Goal: Task Accomplishment & Management: Use online tool/utility

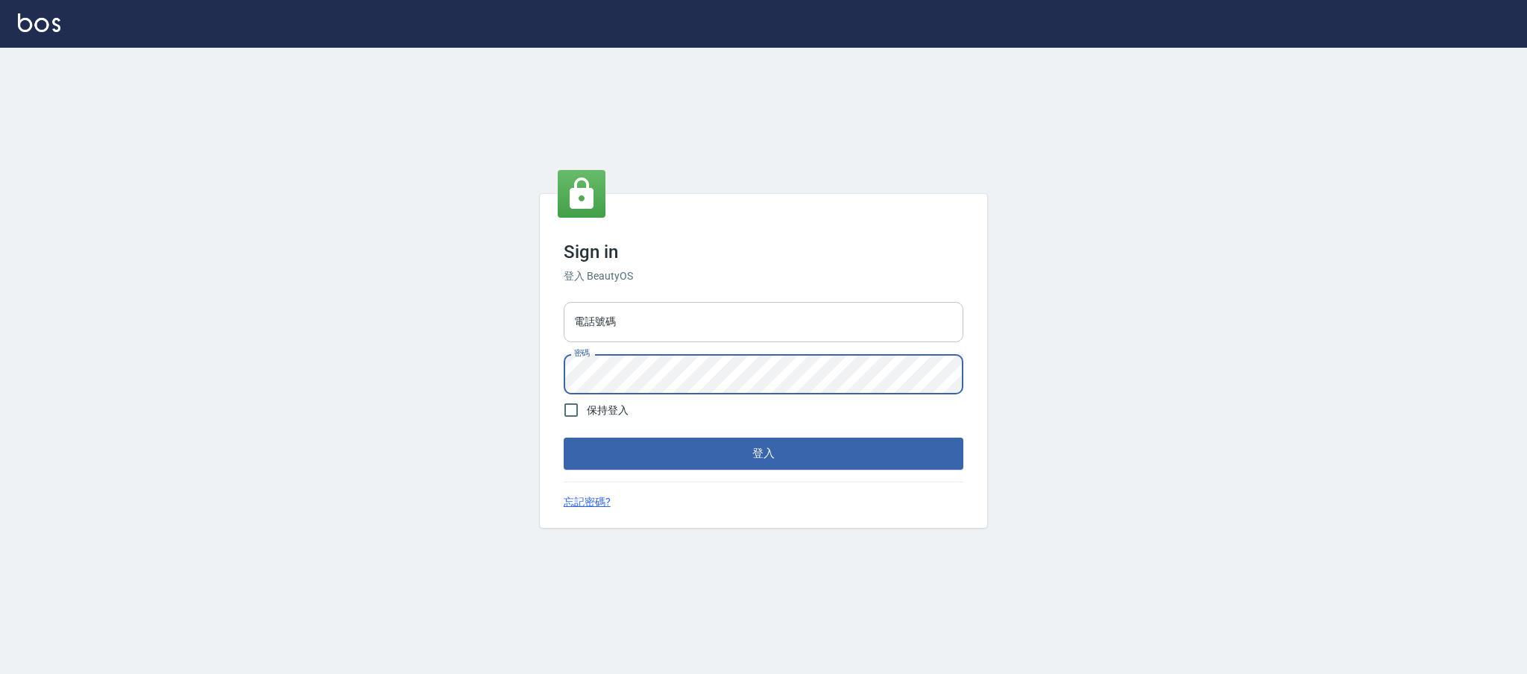
click at [702, 310] on input "電話號碼" at bounding box center [764, 322] width 400 height 40
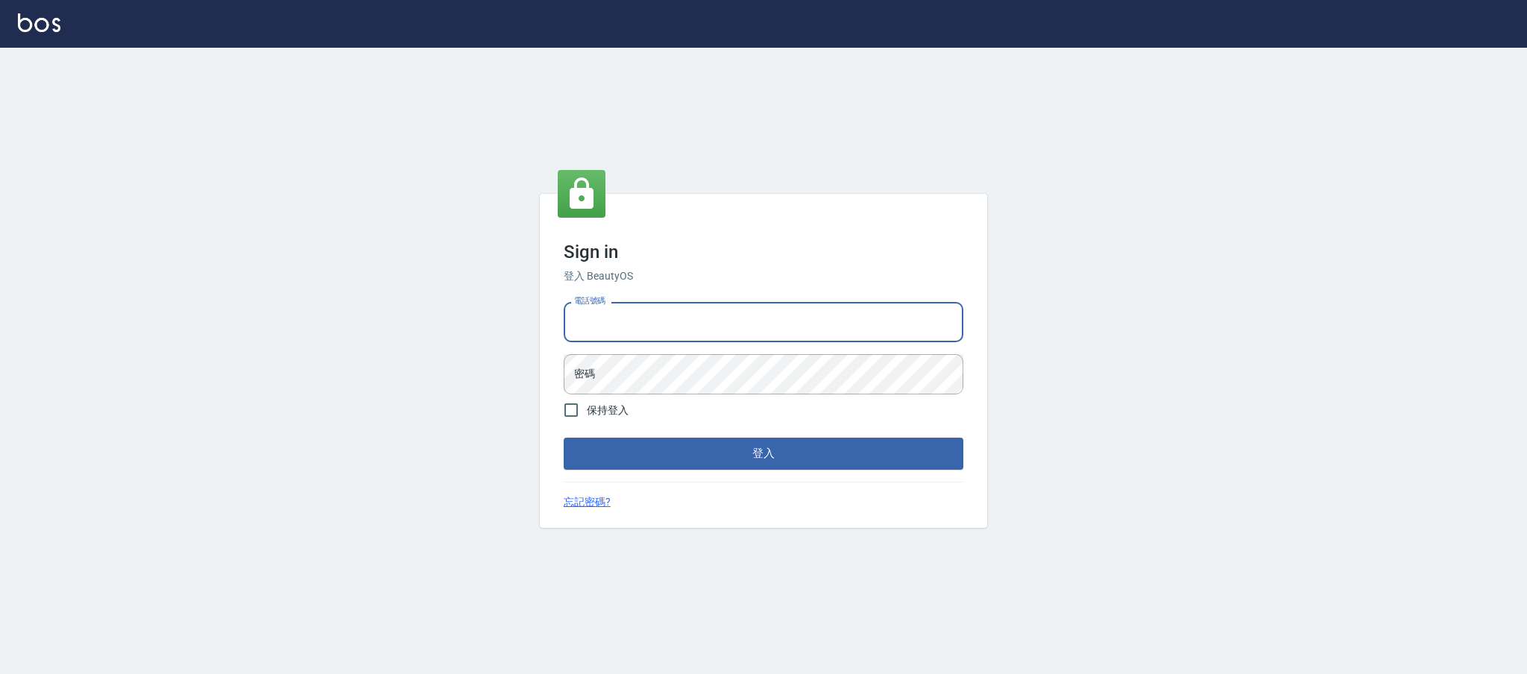
type input "0981921116"
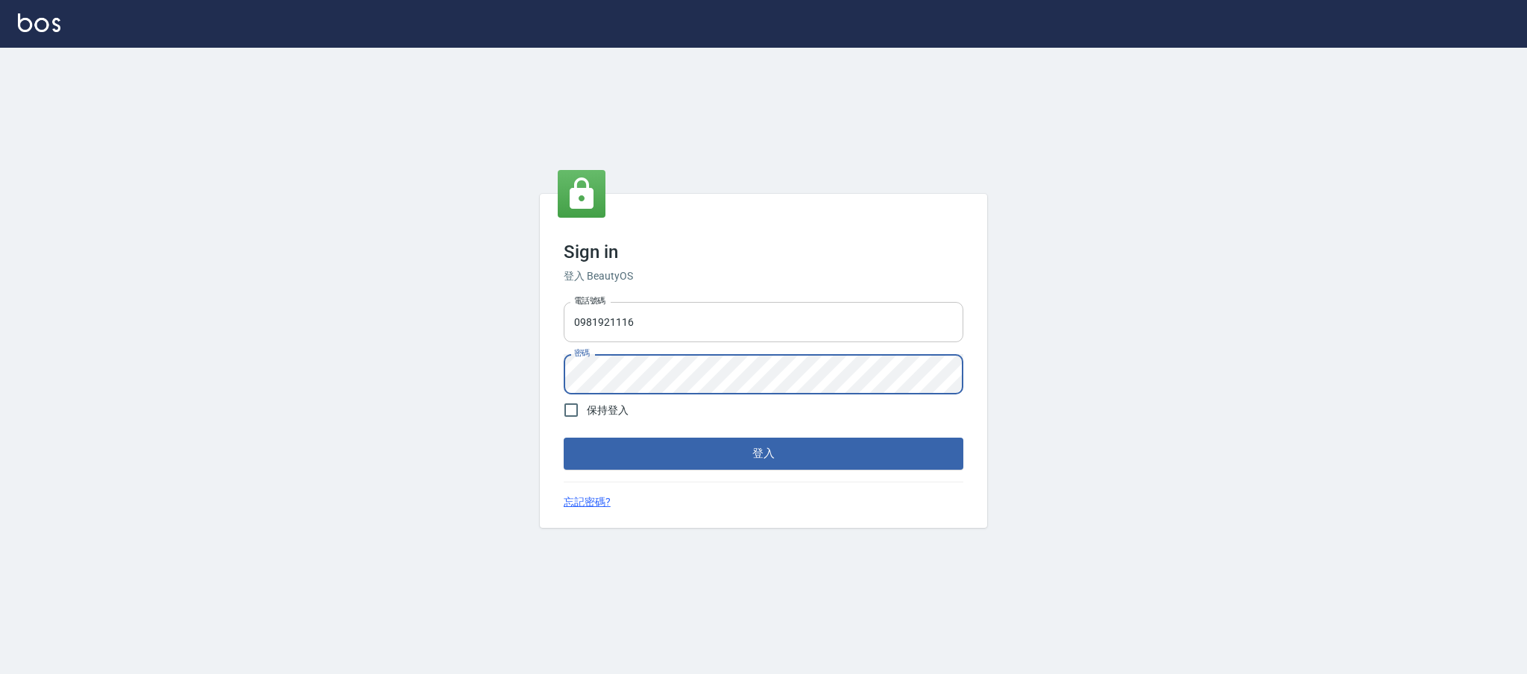
click at [564, 438] on button "登入" at bounding box center [764, 453] width 400 height 31
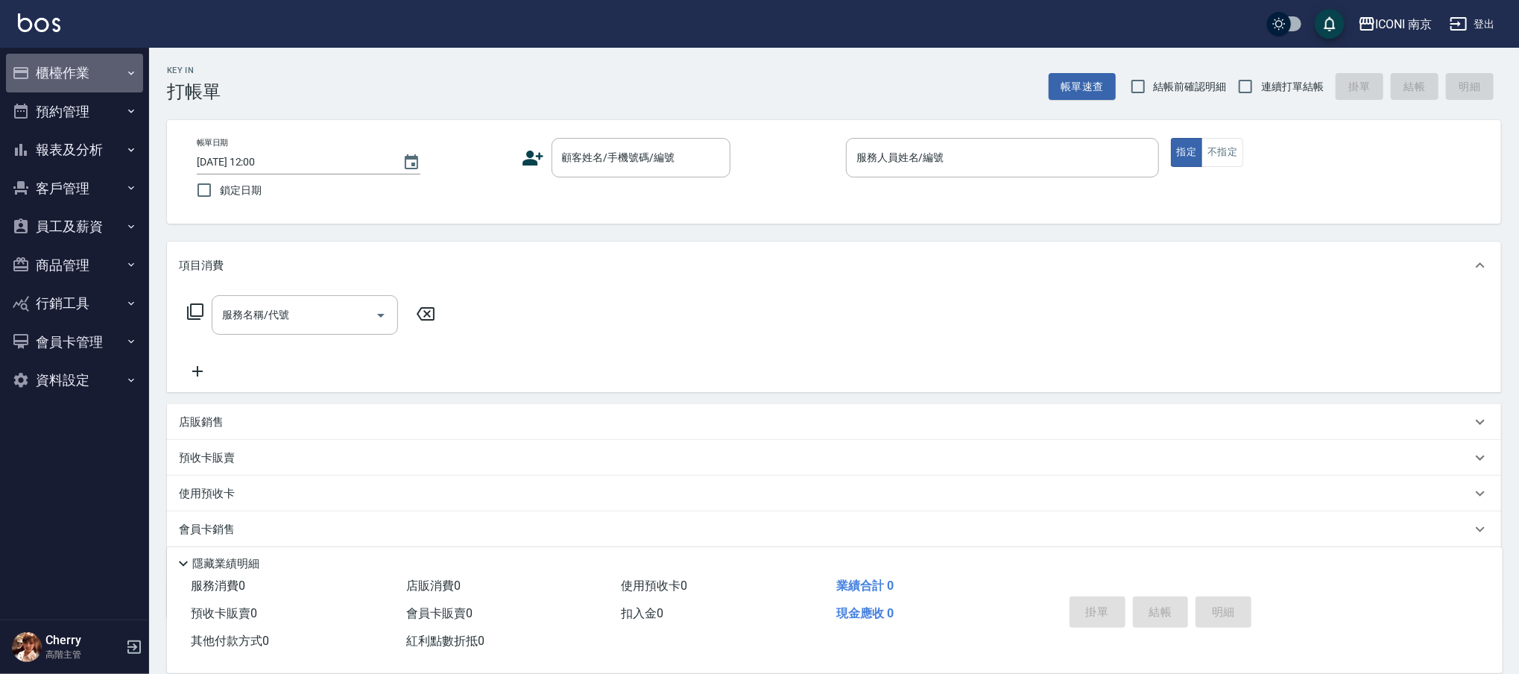
click at [57, 66] on button "櫃檯作業" at bounding box center [74, 73] width 137 height 39
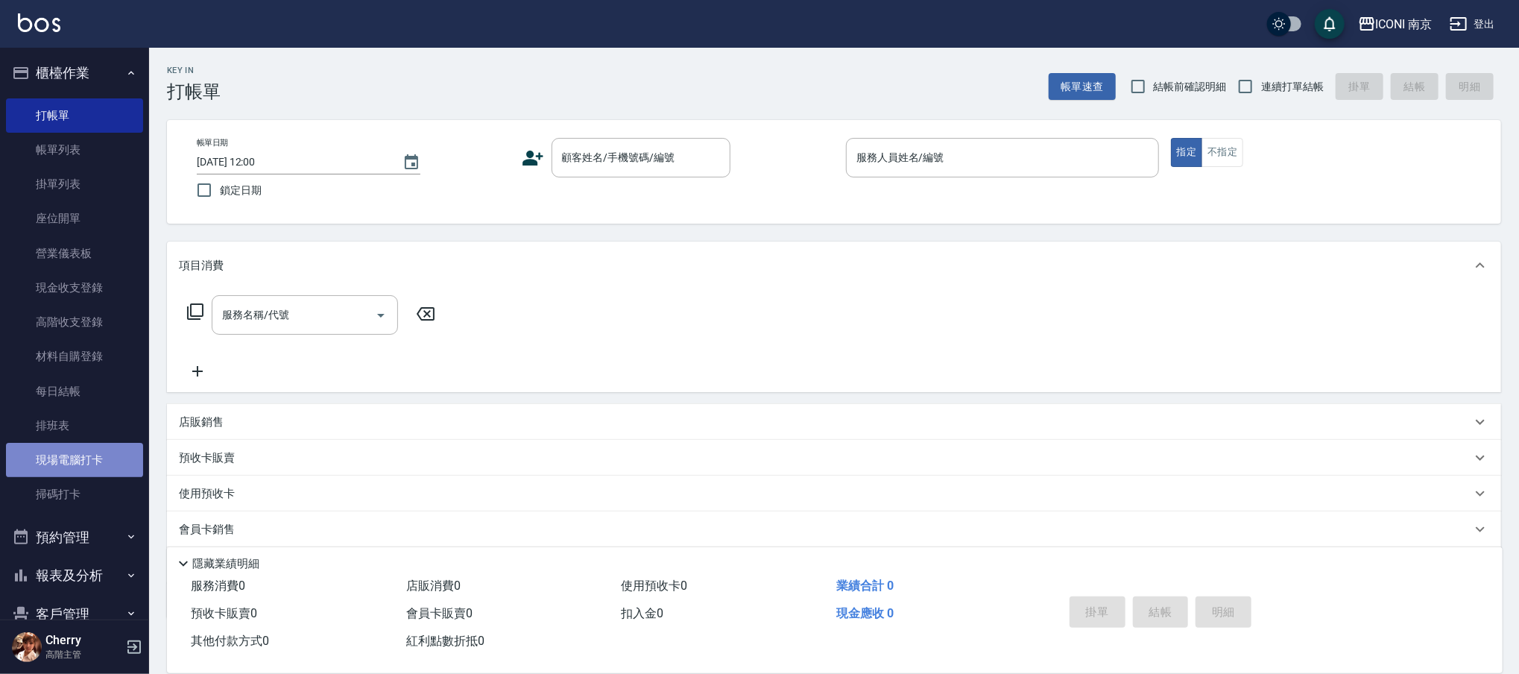
click at [94, 463] on link "現場電腦打卡" at bounding box center [74, 460] width 137 height 34
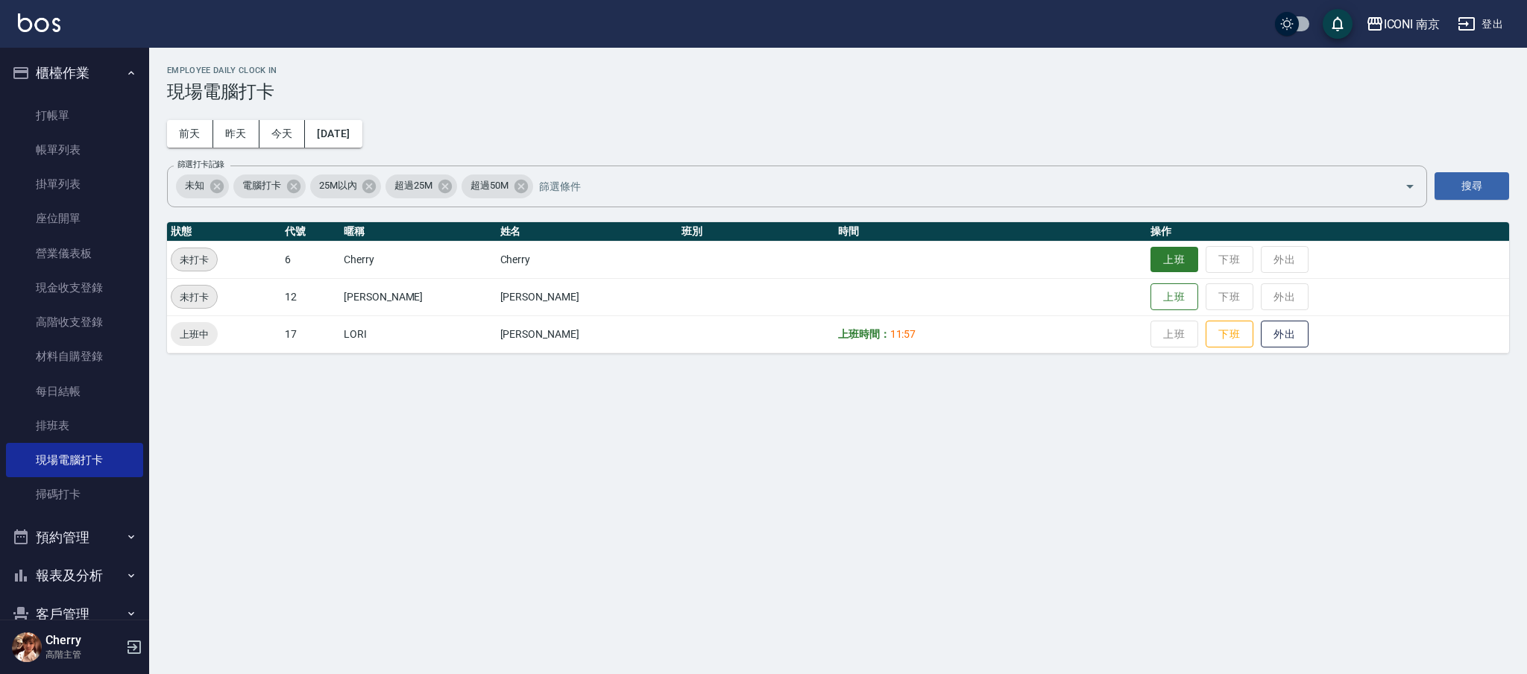
click at [1150, 265] on button "上班" at bounding box center [1174, 260] width 48 height 26
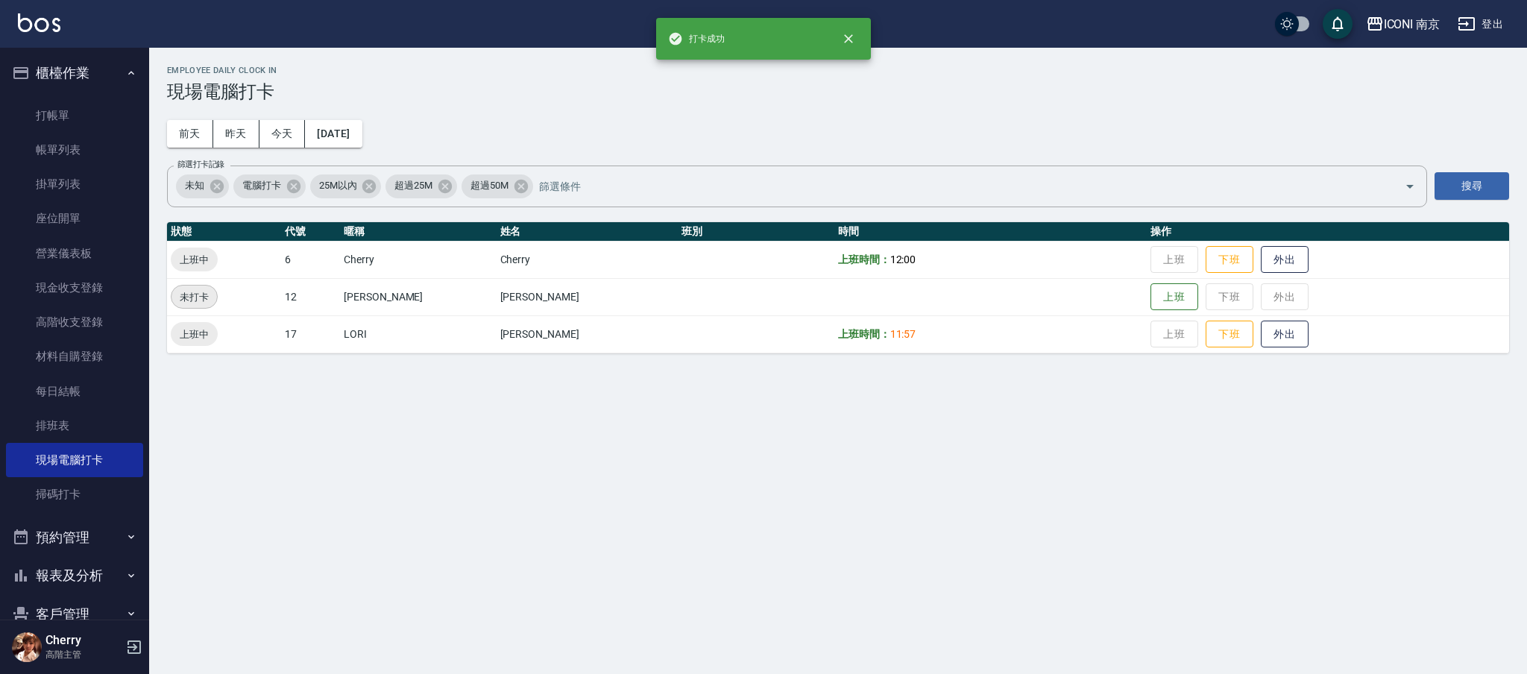
click at [938, 470] on div "Employee Daily Clock In 現場電腦打卡 [DATE] [DATE] [DATE] [DATE] 篩選打卡記錄 未知 電腦打卡 25M以內…" at bounding box center [763, 337] width 1527 height 674
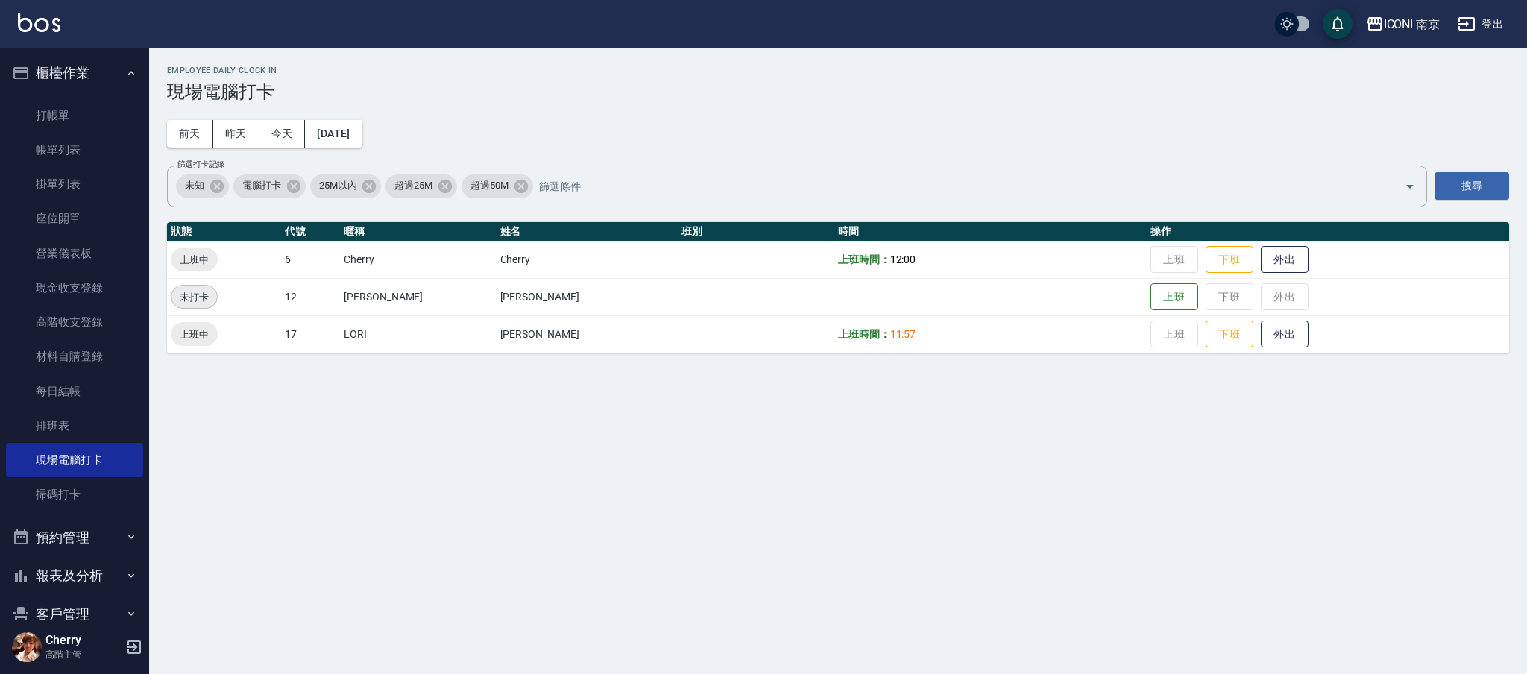
drag, startPoint x: 1086, startPoint y: 443, endPoint x: 1368, endPoint y: 563, distance: 306.3
click at [1088, 443] on div "Employee Daily Clock In 現場電腦打卡 [DATE] [DATE] [DATE] [DATE] 篩選打卡記錄 未知 電腦打卡 25M以內…" at bounding box center [763, 337] width 1527 height 674
click at [817, 542] on div "Employee Daily Clock In 現場電腦打卡 [DATE] [DATE] [DATE] [DATE] 篩選打卡記錄 未知 電腦打卡 25M以內…" at bounding box center [763, 337] width 1527 height 674
